Goal: Find specific page/section: Find specific page/section

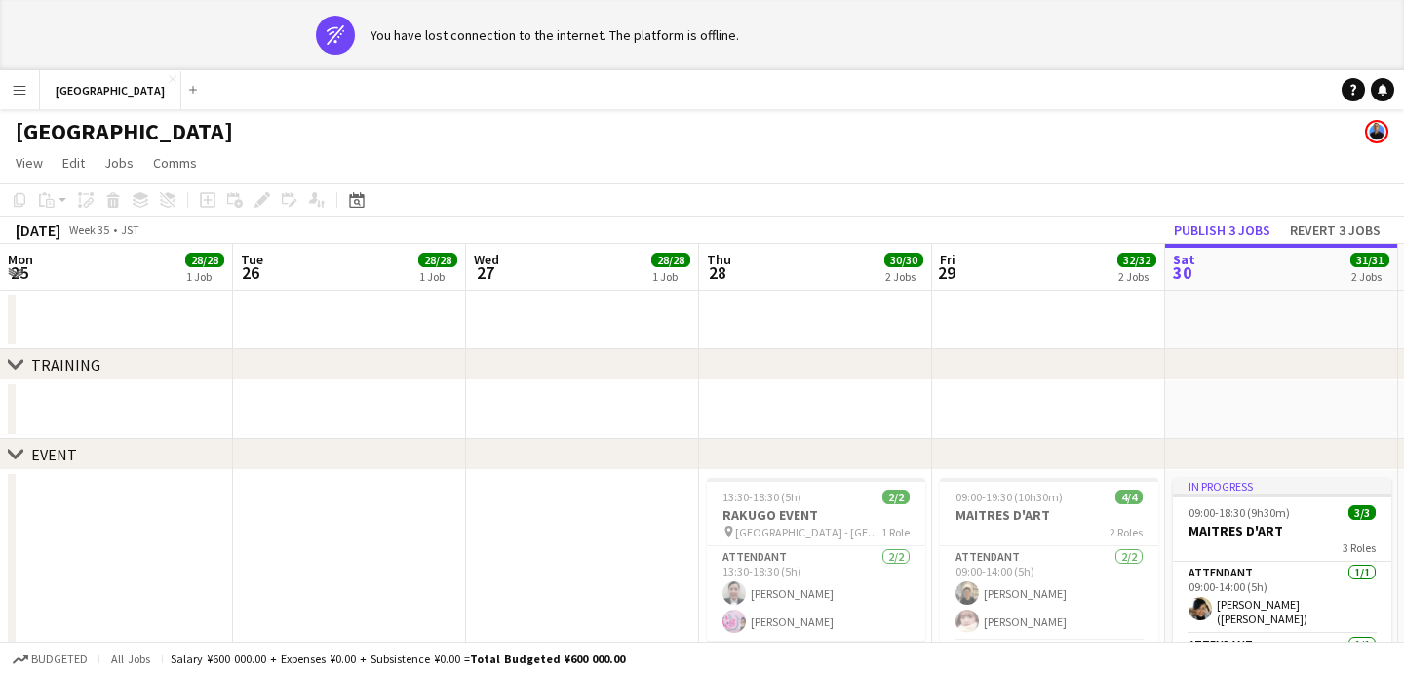
scroll to position [0, 601]
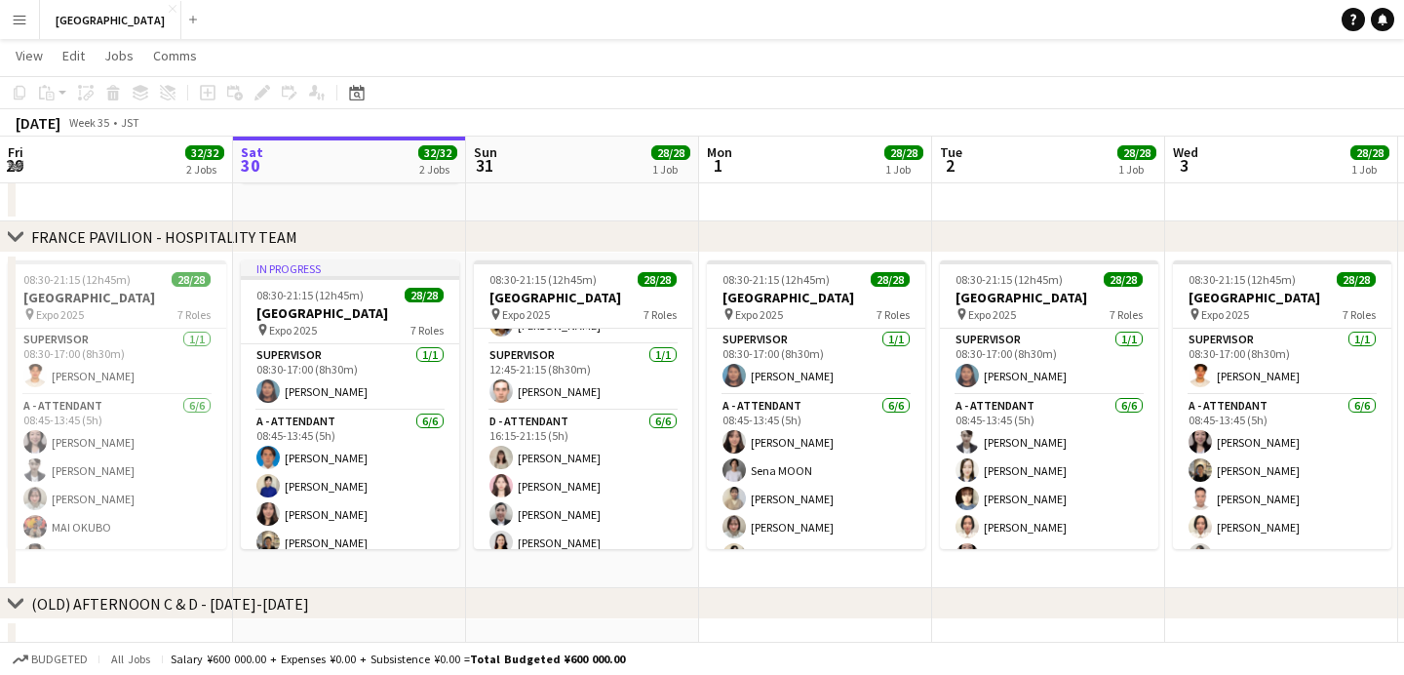
scroll to position [771, 0]
